Goal: Task Accomplishment & Management: Manage account settings

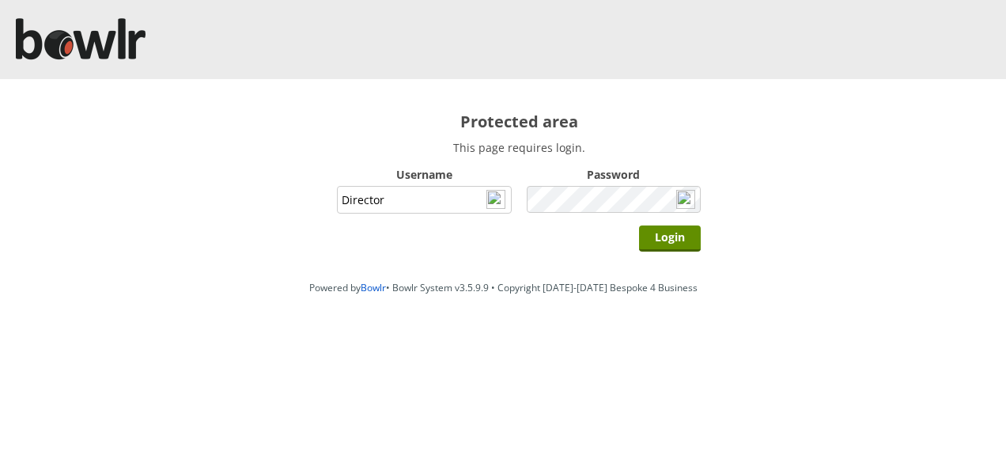
type input "Director"
click at [639, 226] on input "Login" at bounding box center [670, 239] width 62 height 26
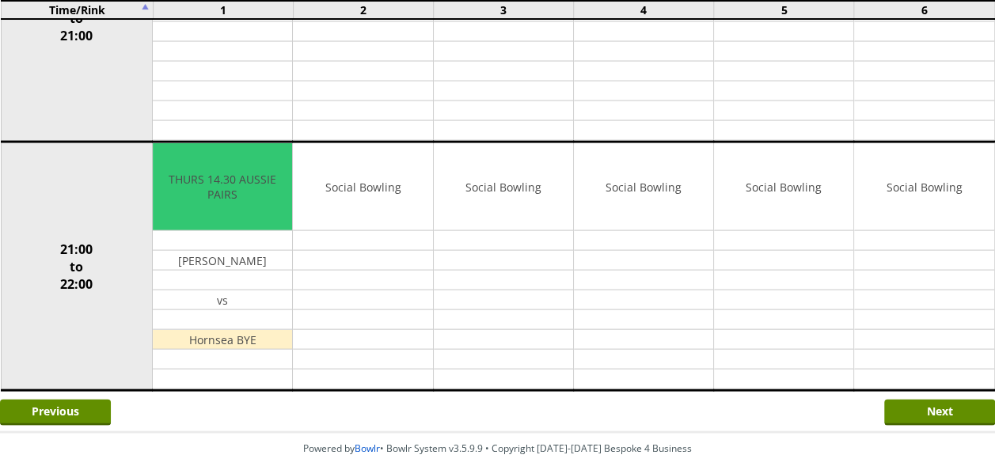
scroll to position [1613, 0]
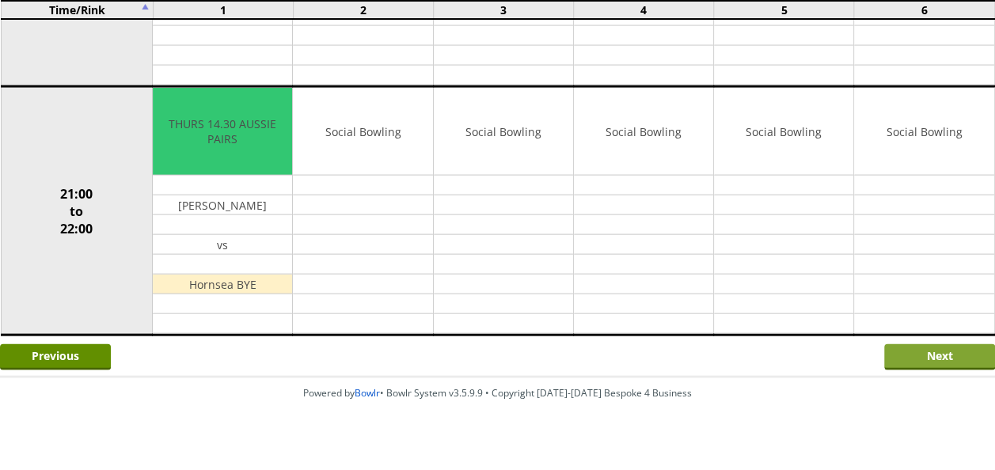
click at [918, 344] on input "Next" at bounding box center [939, 357] width 111 height 26
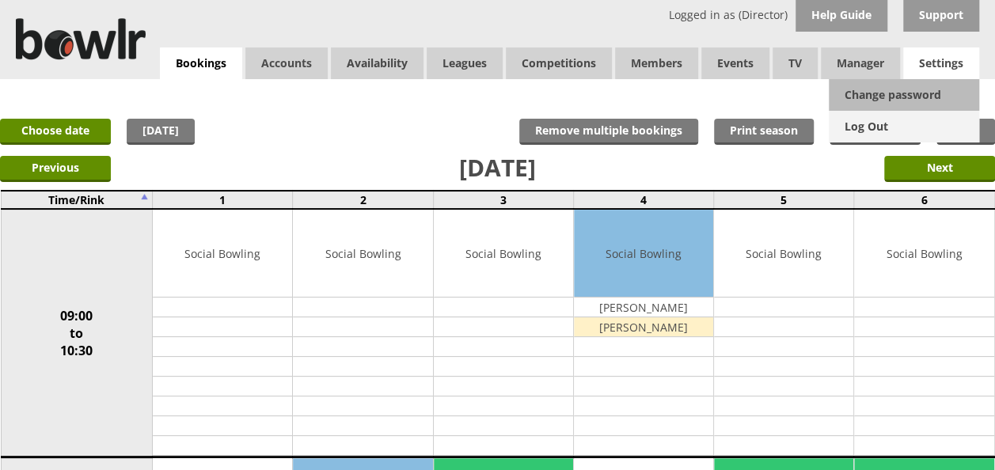
click at [866, 126] on link "Log Out" at bounding box center [903, 127] width 150 height 32
